Goal: Find specific page/section: Find specific page/section

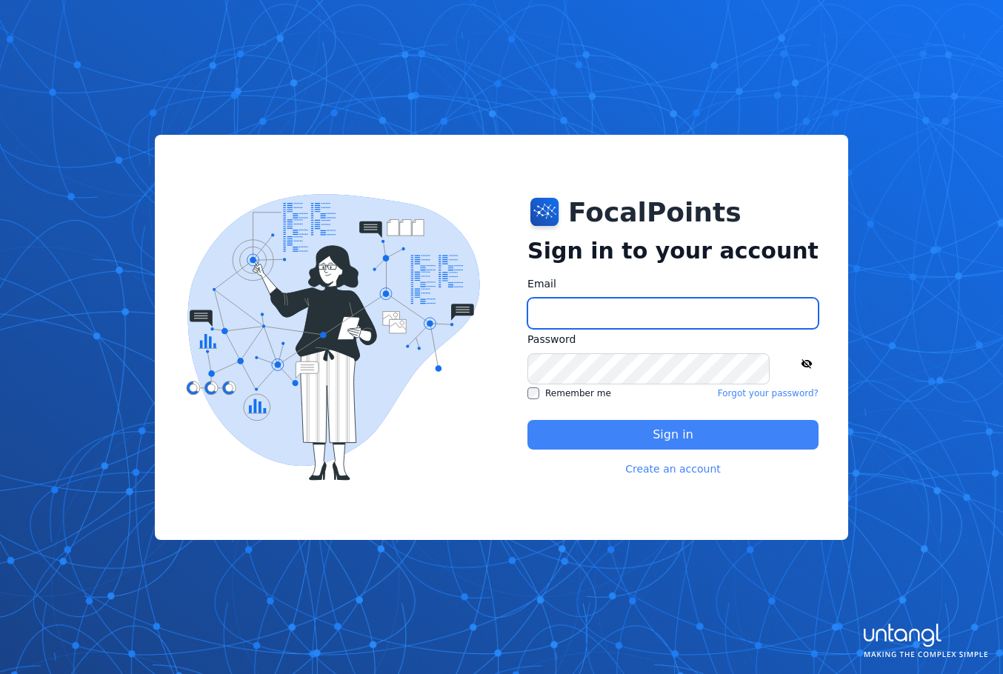
type input "**********"
click at [573, 422] on button "Sign in" at bounding box center [673, 435] width 291 height 30
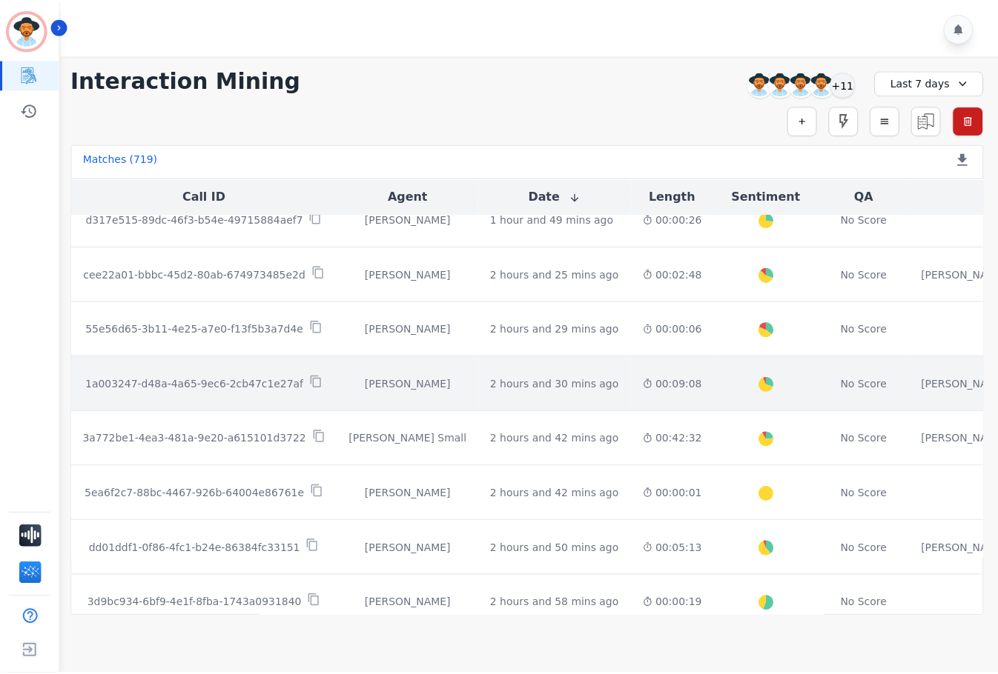
scroll to position [222, 0]
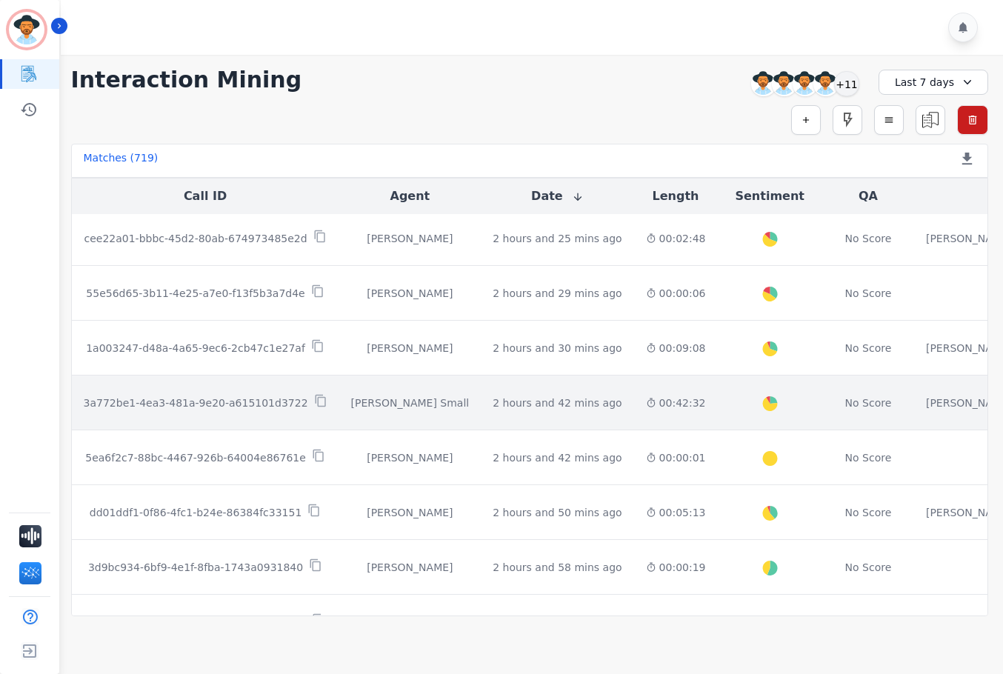
click at [717, 401] on td "Created with Highcharts 10.2.0 Overall Positive: 23.4 ( 23.4 )% Neutral: 68.1 (…" at bounding box center [769, 403] width 104 height 55
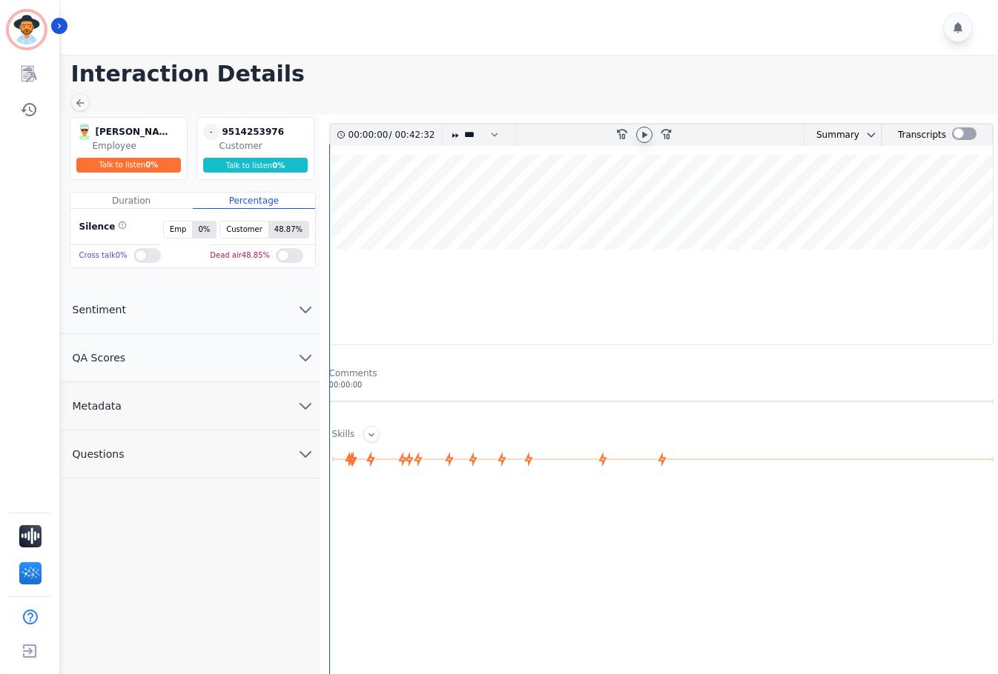
click at [645, 132] on icon at bounding box center [644, 135] width 12 height 12
click at [645, 132] on icon at bounding box center [649, 134] width 10 height 10
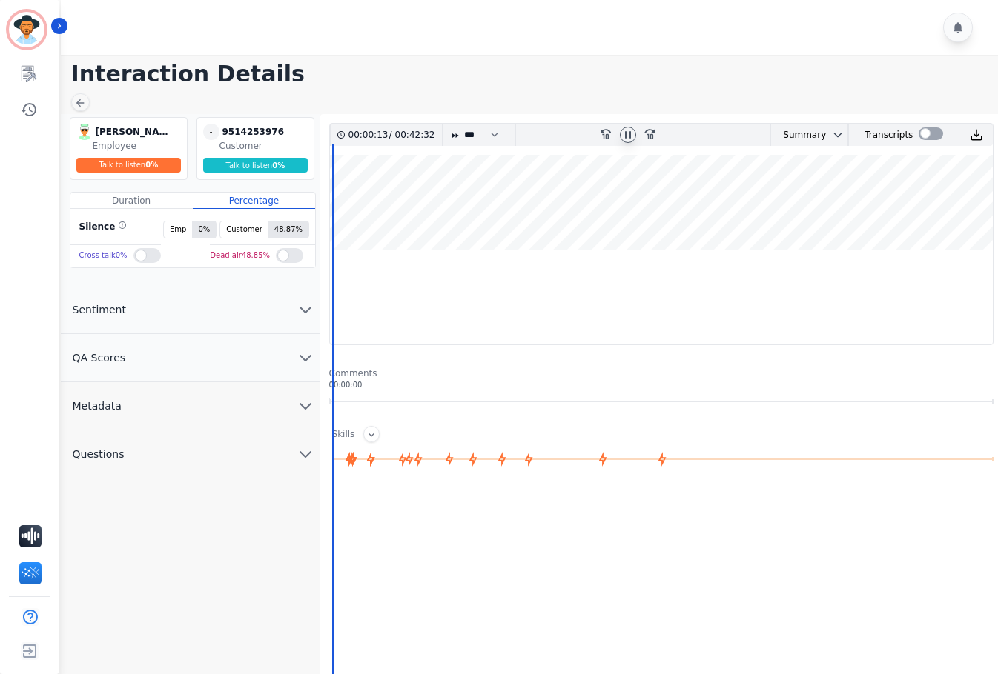
click at [623, 132] on icon at bounding box center [628, 135] width 12 height 12
click at [971, 133] on img at bounding box center [975, 134] width 13 height 13
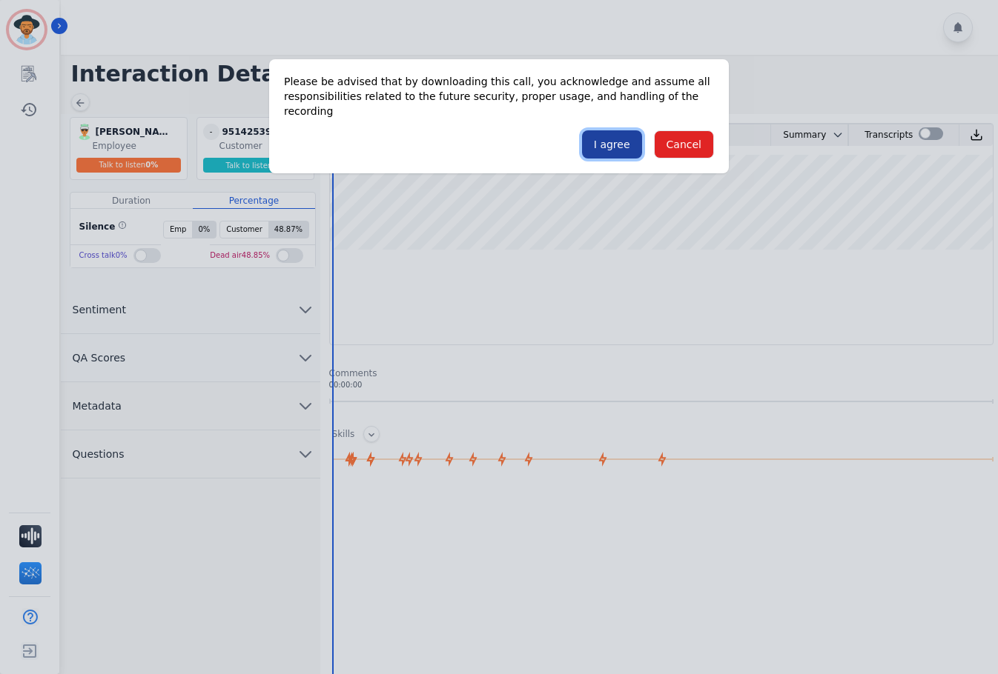
click at [605, 130] on button "I agree" at bounding box center [612, 144] width 60 height 28
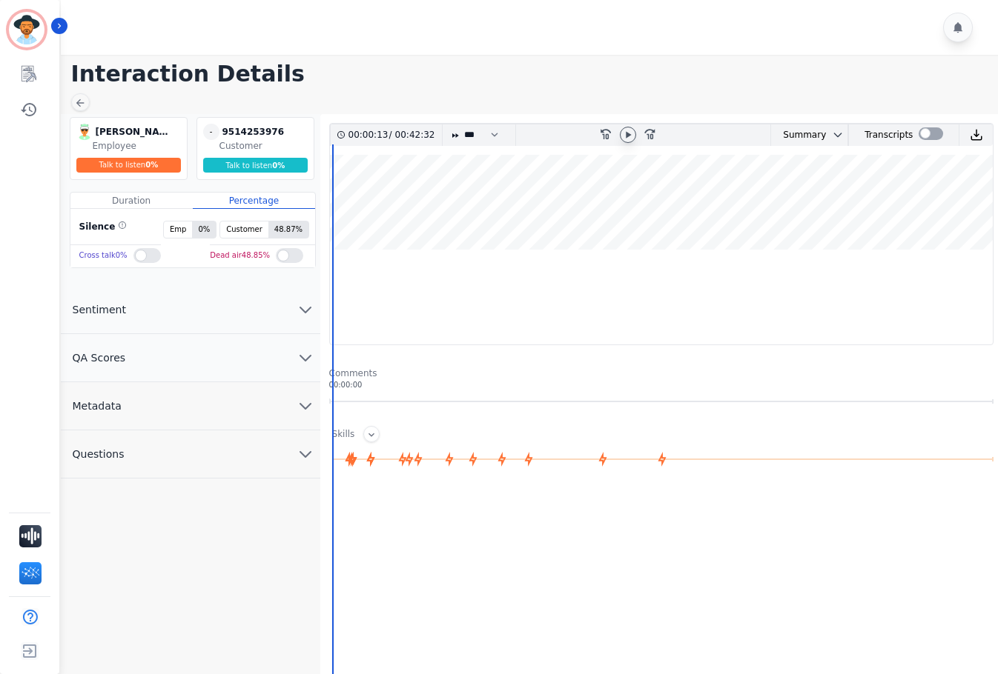
click at [504, 73] on h1 "Interaction Details" at bounding box center [534, 74] width 926 height 27
